Goal: Transaction & Acquisition: Purchase product/service

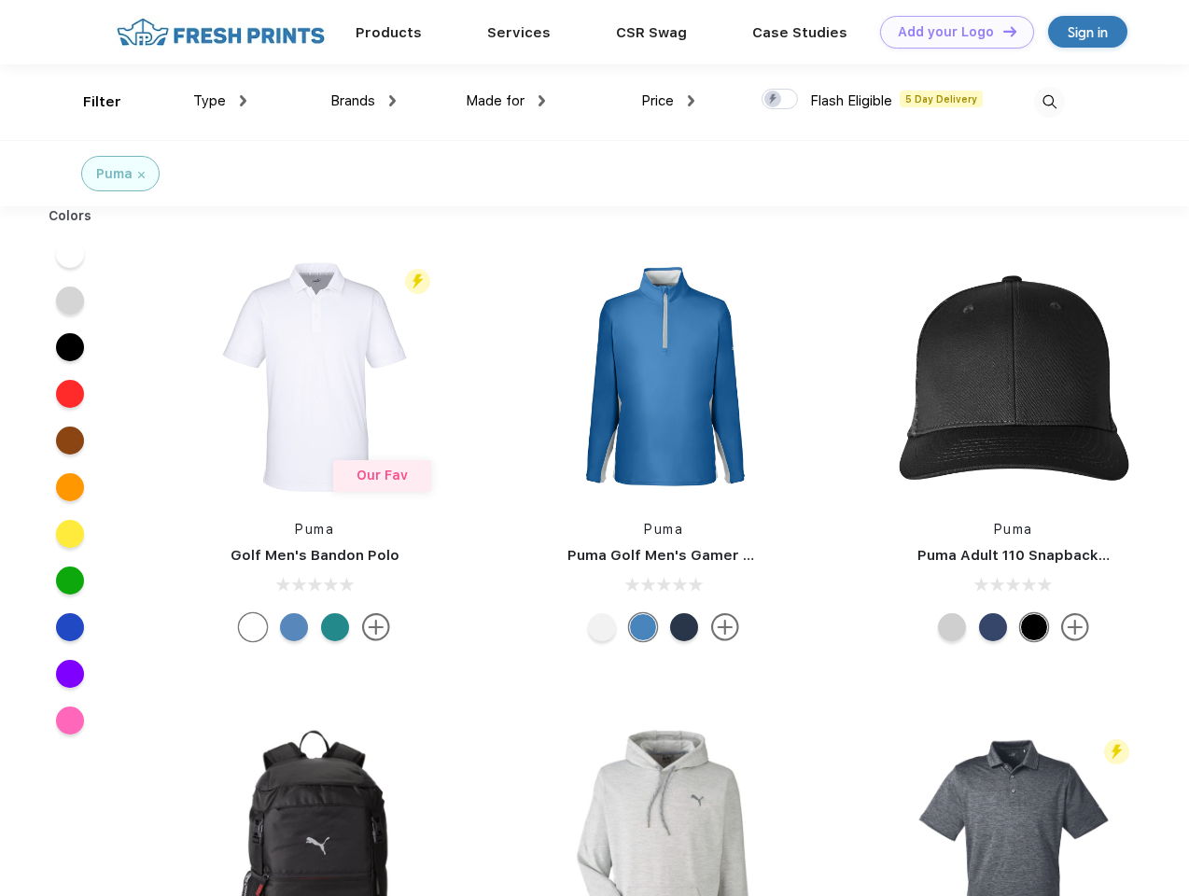
click at [950, 32] on link "Add your Logo Design Tool" at bounding box center [957, 32] width 154 height 33
click at [0, 0] on div "Design Tool" at bounding box center [0, 0] width 0 height 0
click at [1001, 31] on link "Add your Logo Design Tool" at bounding box center [957, 32] width 154 height 33
click at [90, 102] on div "Filter" at bounding box center [102, 101] width 38 height 21
click at [220, 101] on span "Type" at bounding box center [209, 100] width 33 height 17
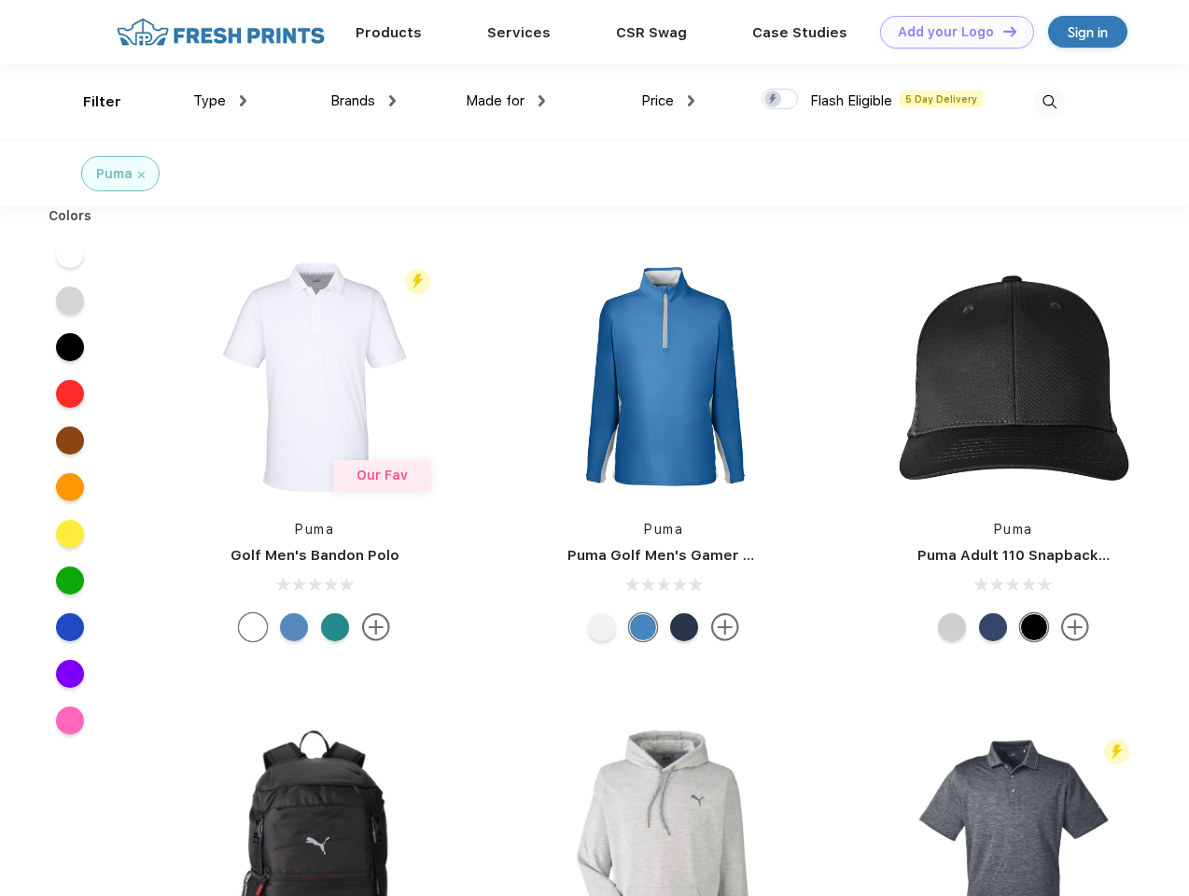
click at [363, 101] on span "Brands" at bounding box center [352, 100] width 45 height 17
click at [506, 101] on span "Made for" at bounding box center [495, 100] width 59 height 17
click at [668, 101] on span "Price" at bounding box center [657, 100] width 33 height 17
click at [780, 100] on div at bounding box center [779, 99] width 36 height 21
click at [773, 100] on input "checkbox" at bounding box center [767, 94] width 12 height 12
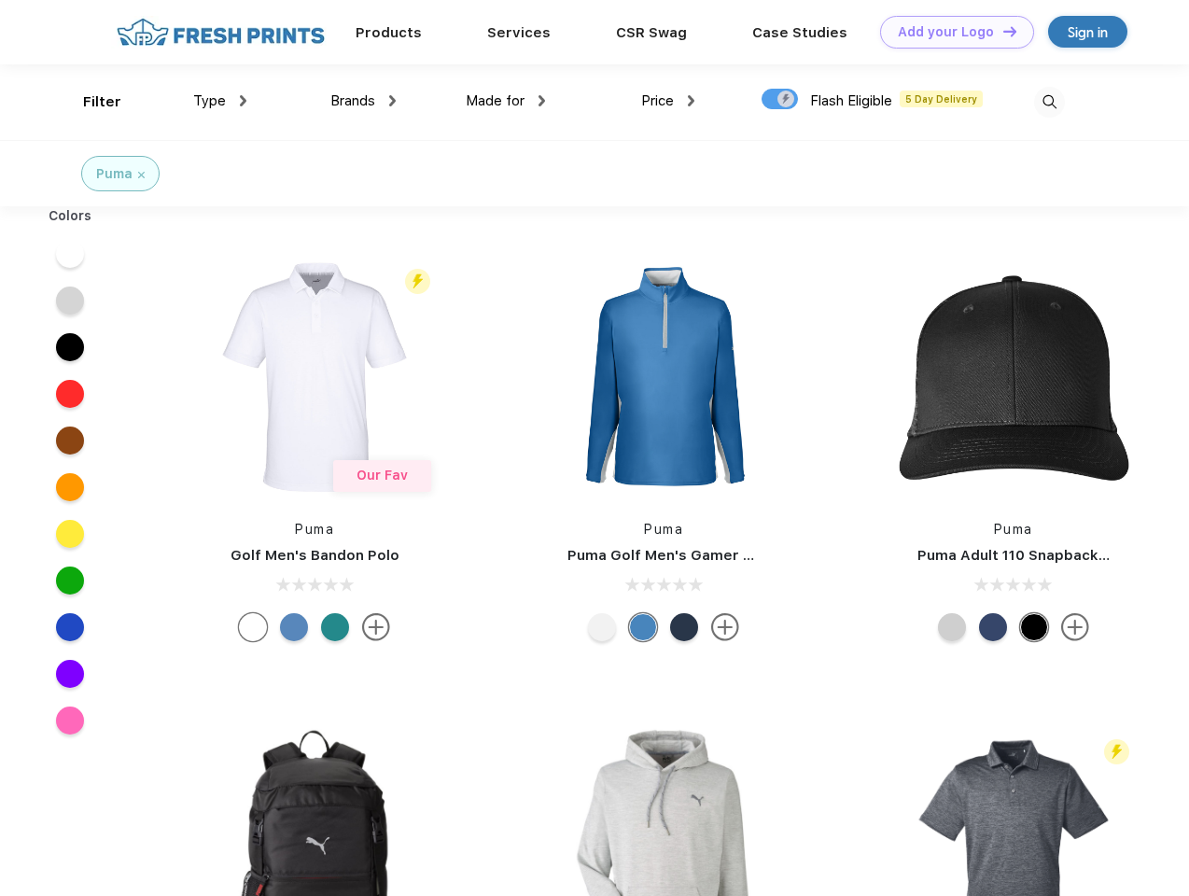
click at [1049, 102] on img at bounding box center [1049, 102] width 31 height 31
